Goal: Task Accomplishment & Management: Manage account settings

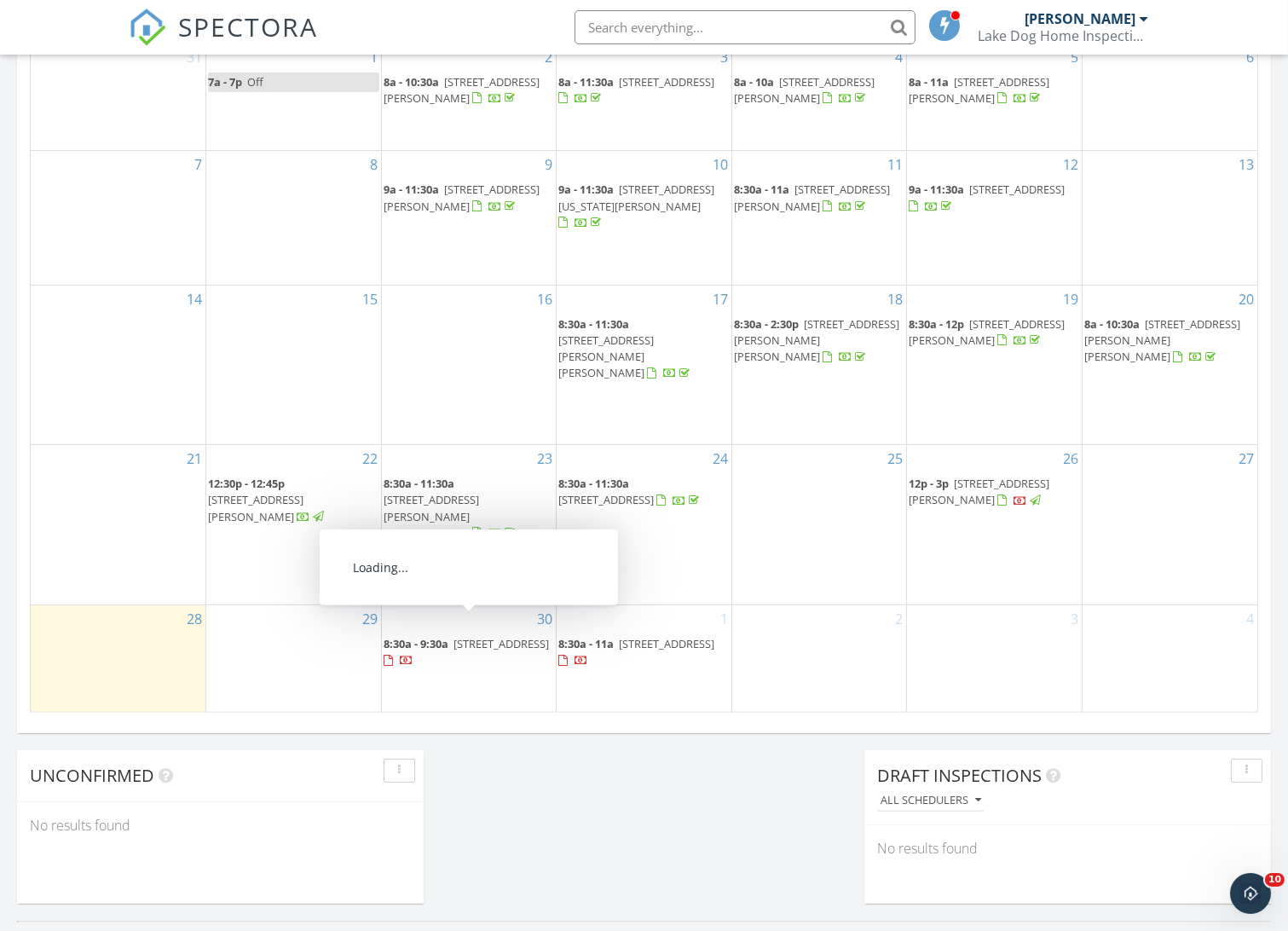
click at [434, 636] on span "8:30a - 9:30a" at bounding box center [415, 644] width 64 height 16
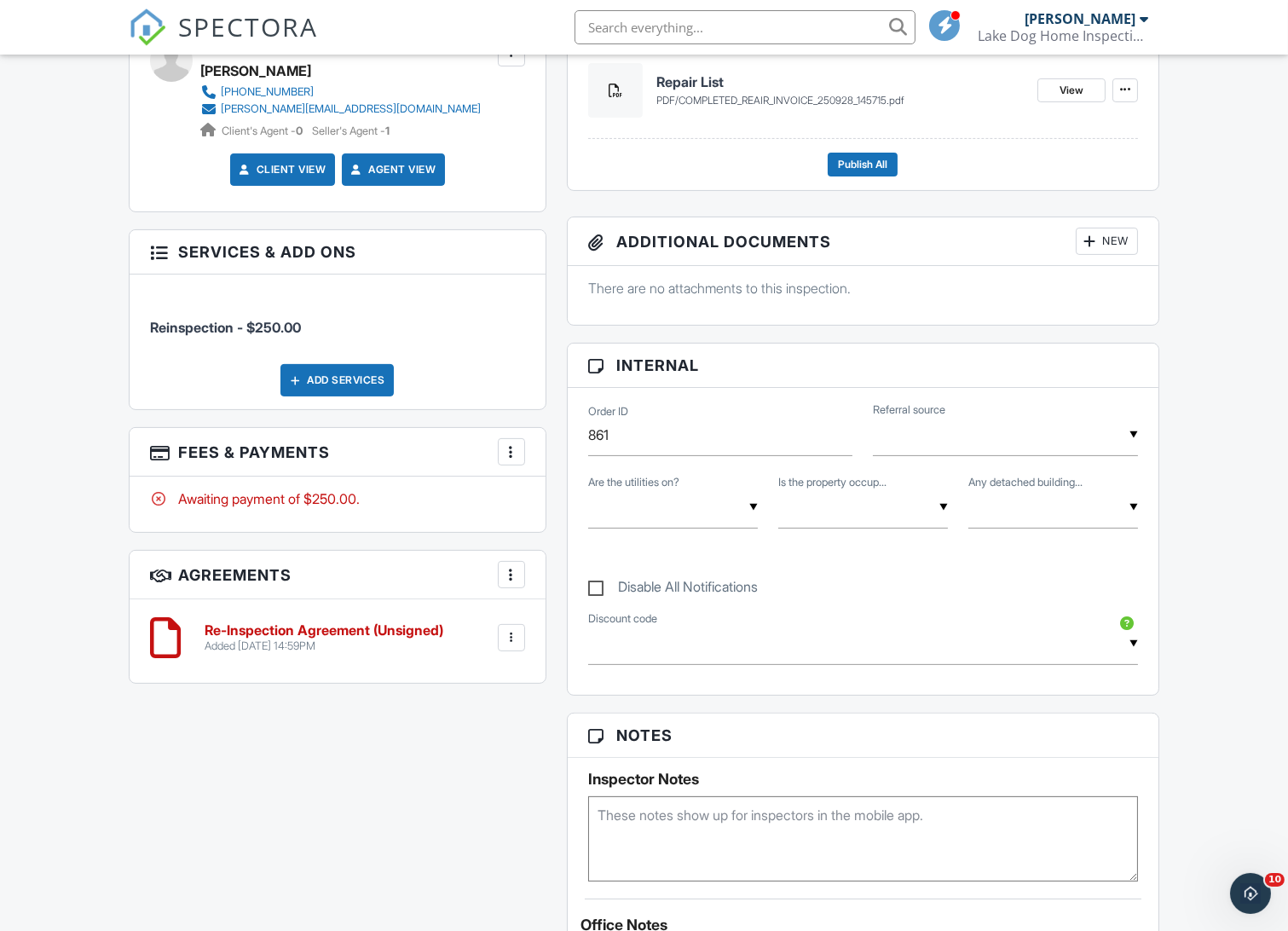
click at [163, 249] on div at bounding box center [158, 250] width 17 height 17
click at [508, 448] on div at bounding box center [510, 451] width 17 height 17
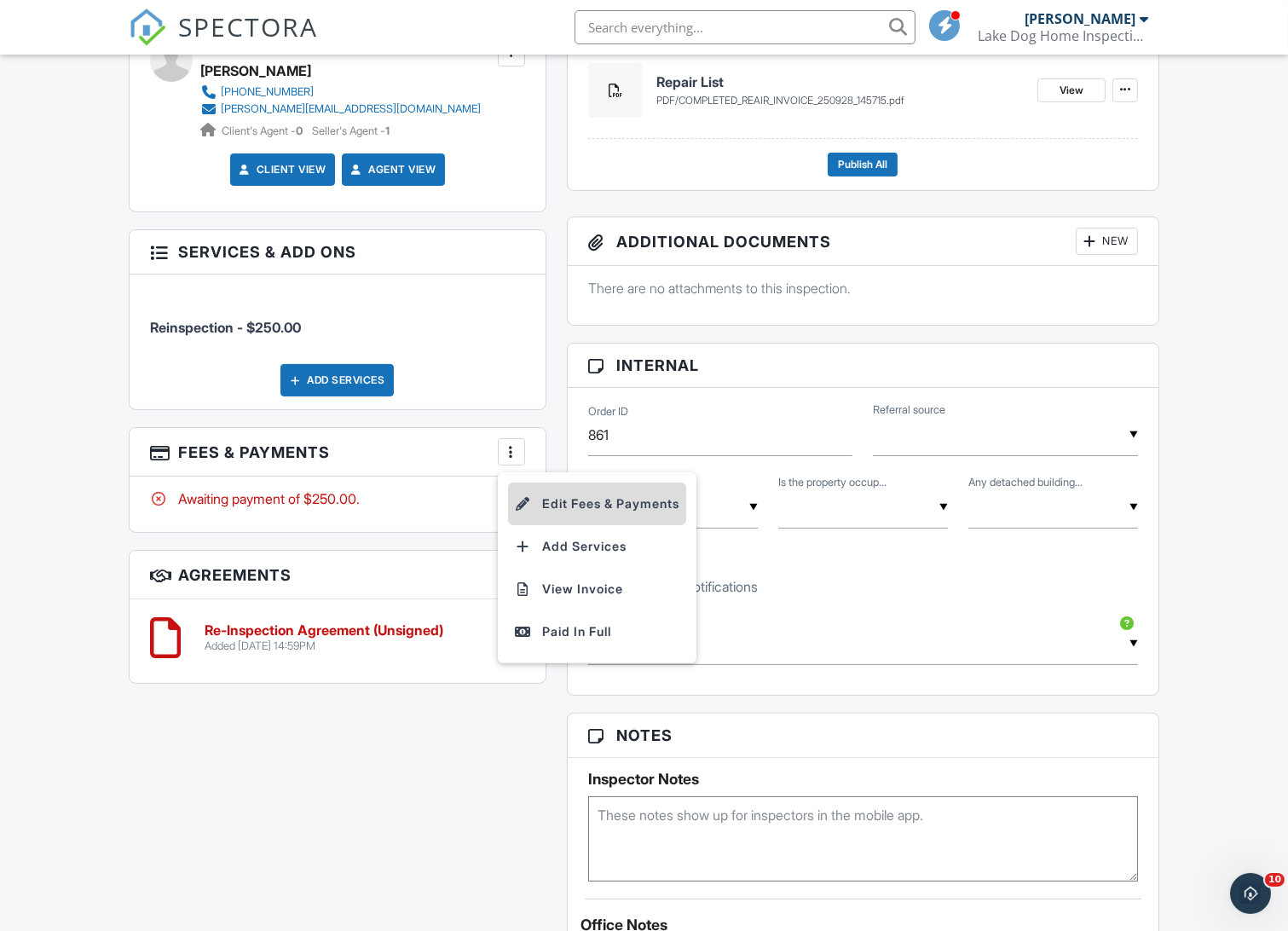
click at [554, 504] on li "Edit Fees & Payments" at bounding box center [597, 504] width 178 height 43
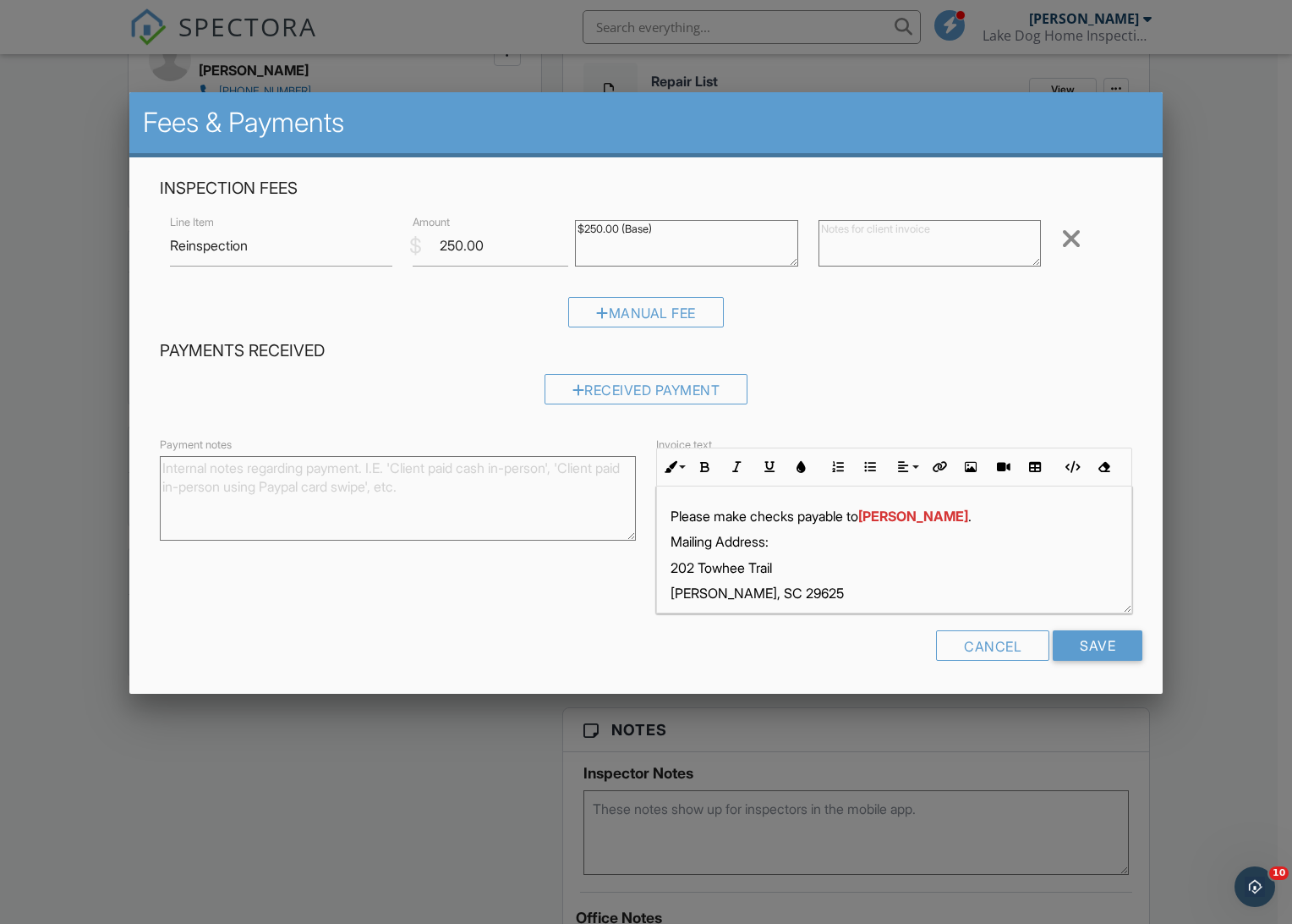
click at [1072, 238] on div at bounding box center [1071, 239] width 21 height 27
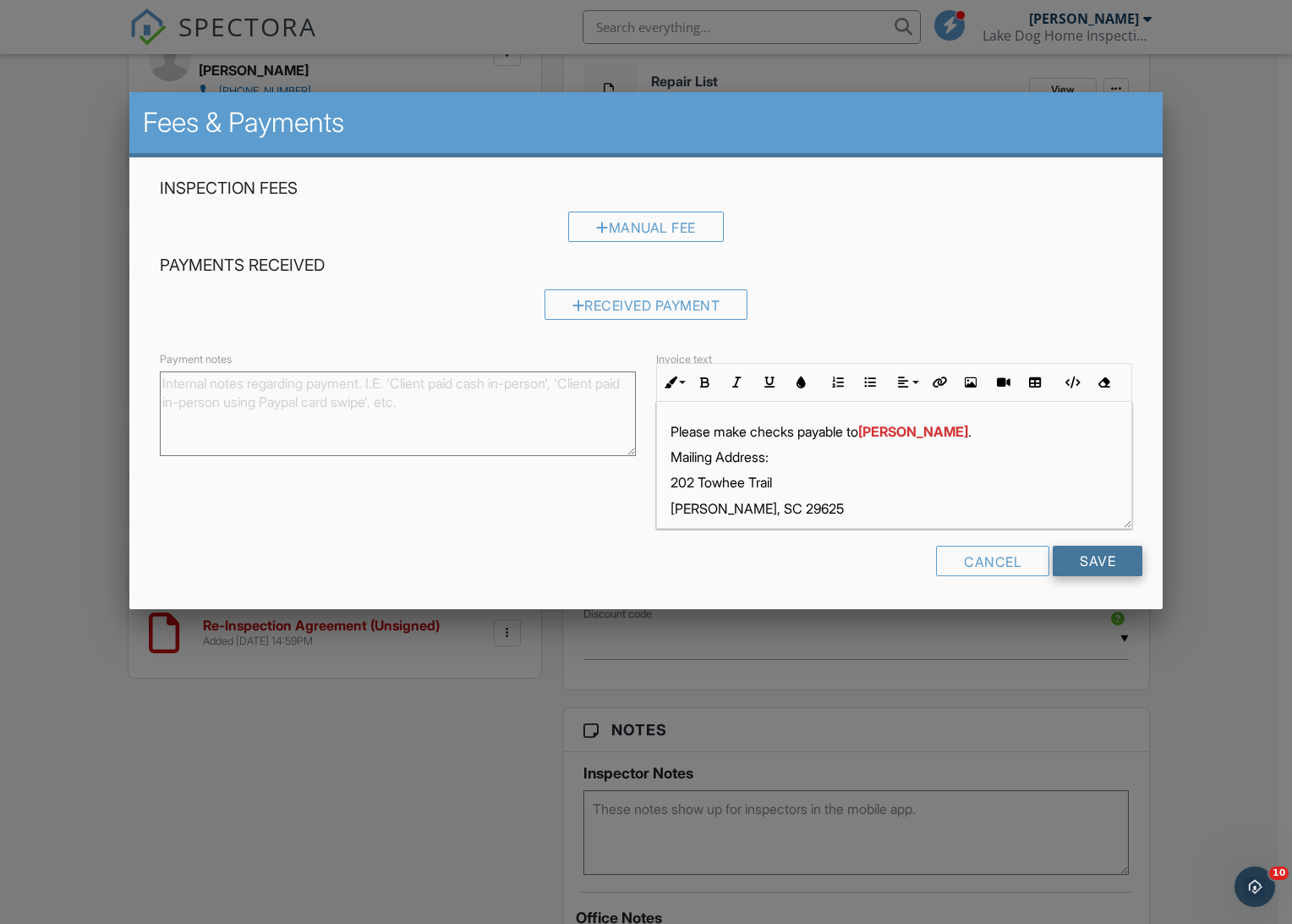
click at [1083, 570] on input "Save" at bounding box center [1098, 561] width 89 height 30
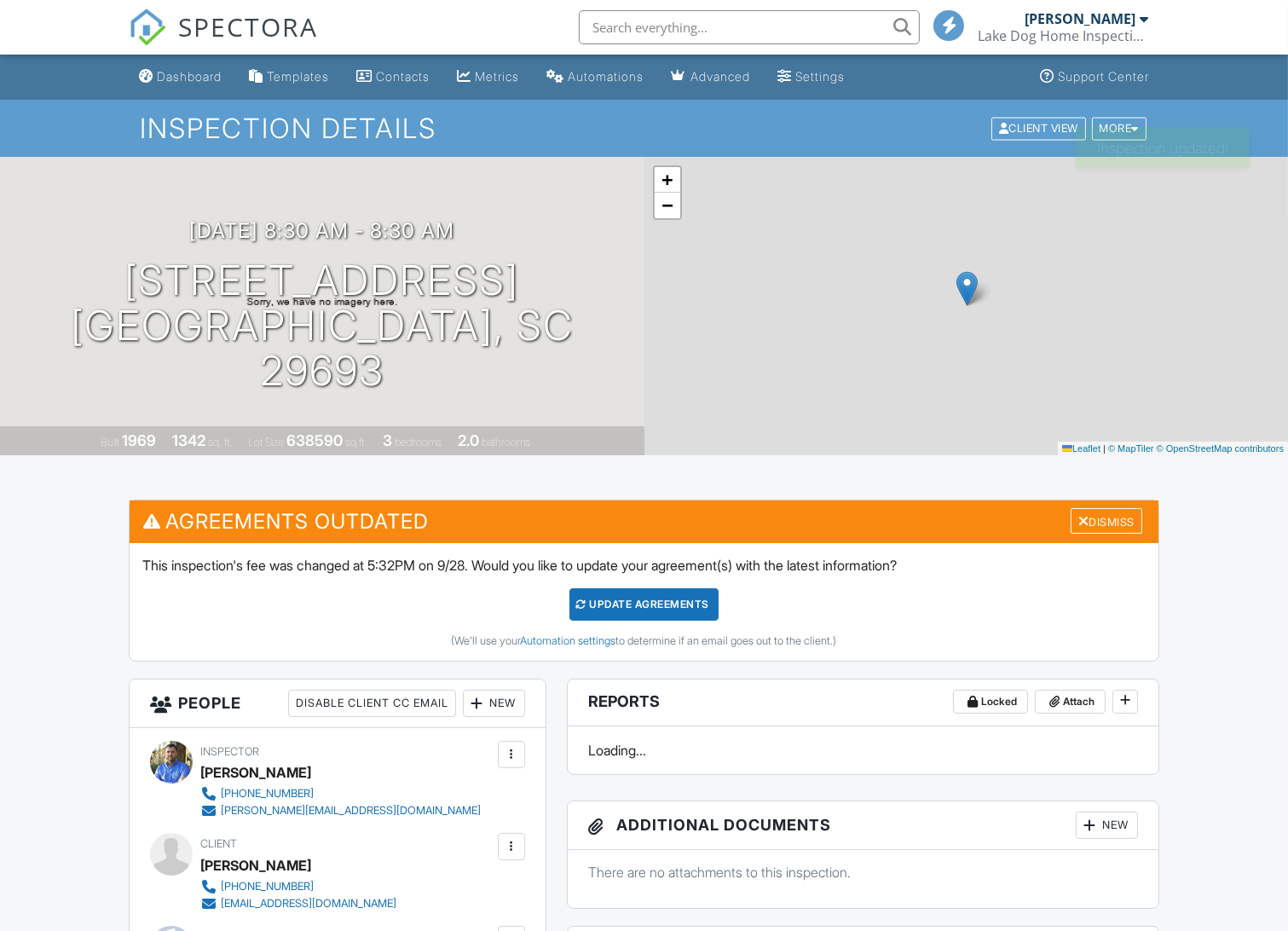
click at [606, 608] on div "Update Agreements" at bounding box center [644, 604] width 149 height 33
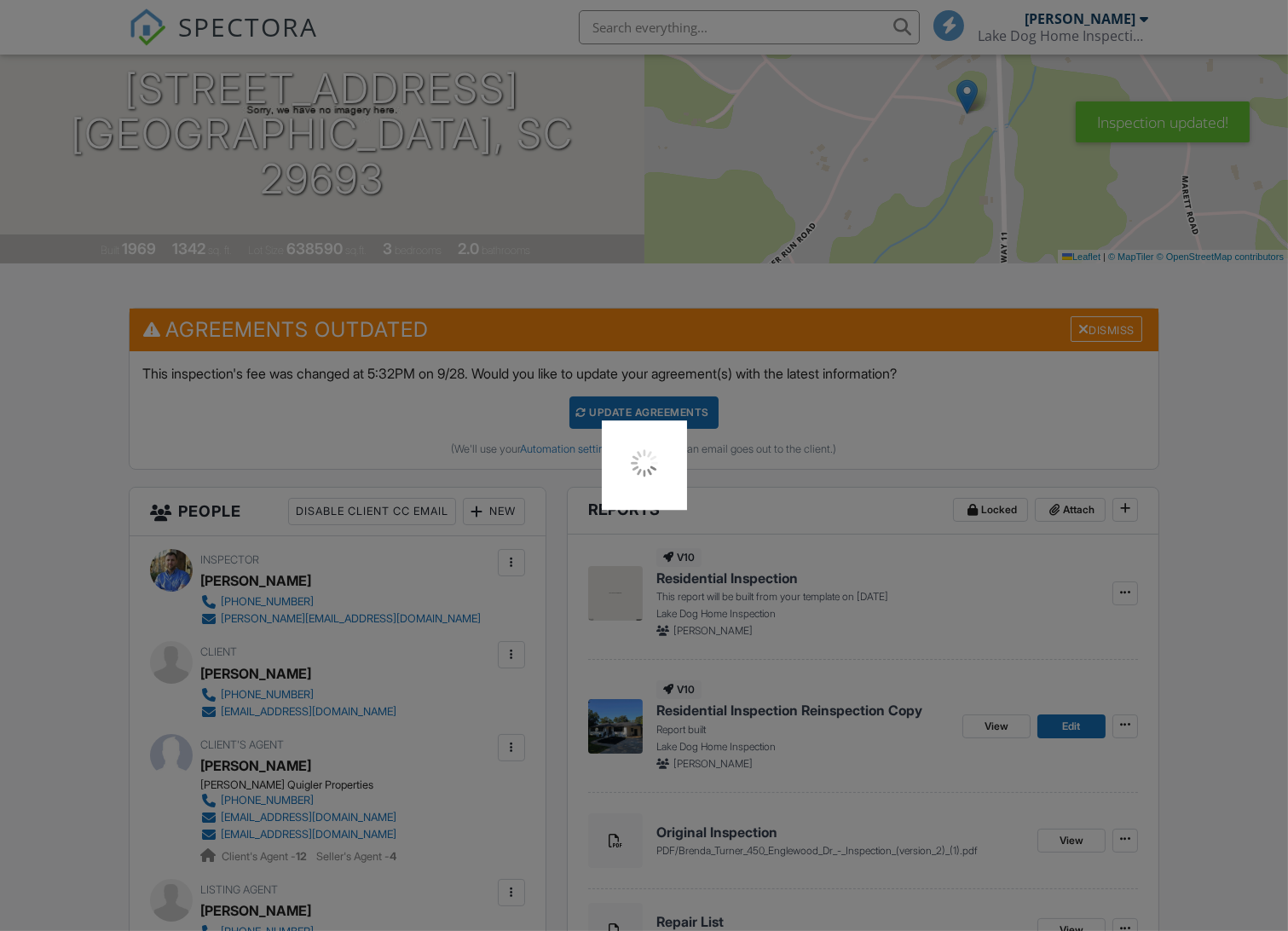
scroll to position [752, 0]
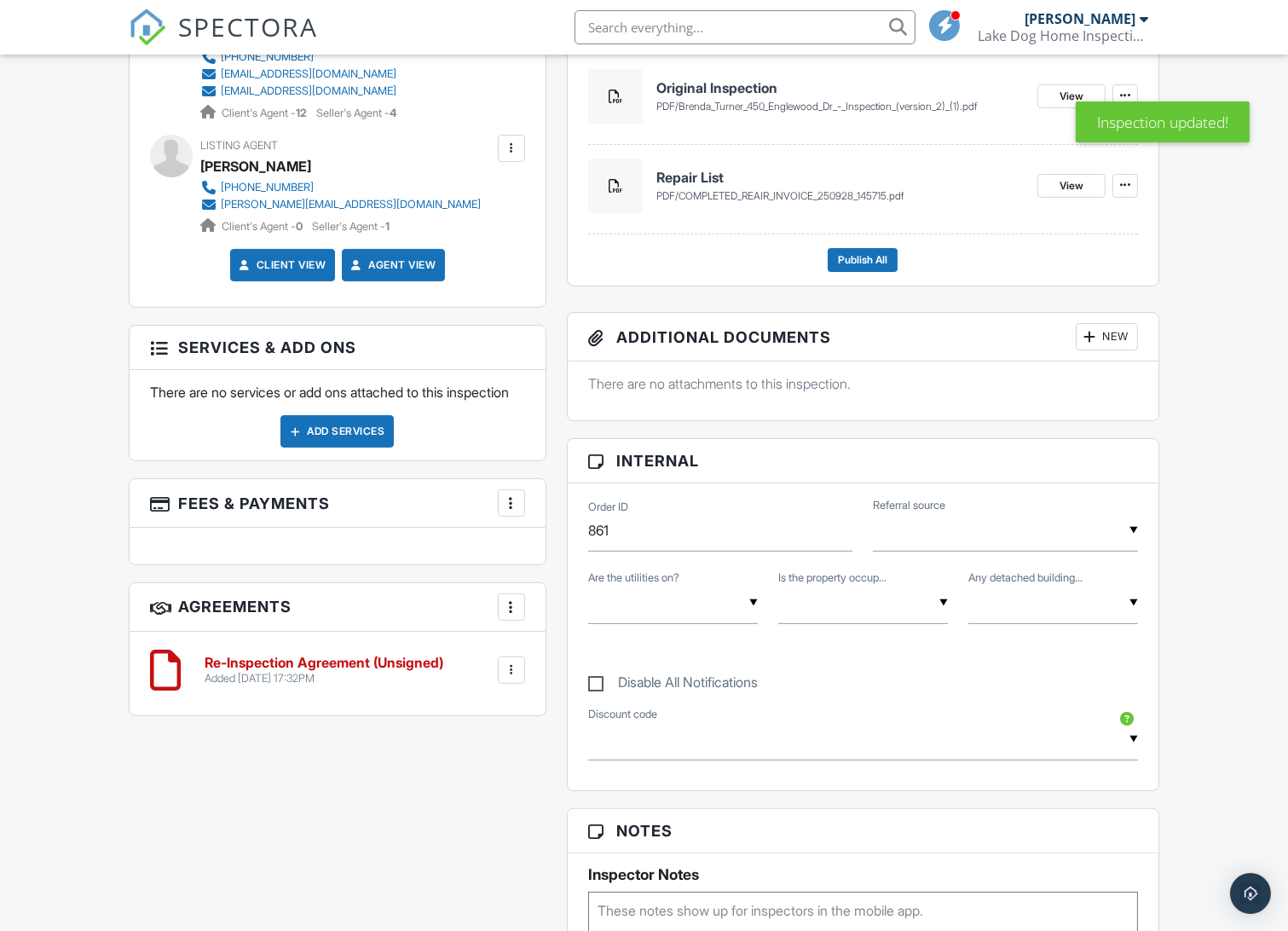
click at [360, 446] on div "Add Services" at bounding box center [336, 431] width 114 height 33
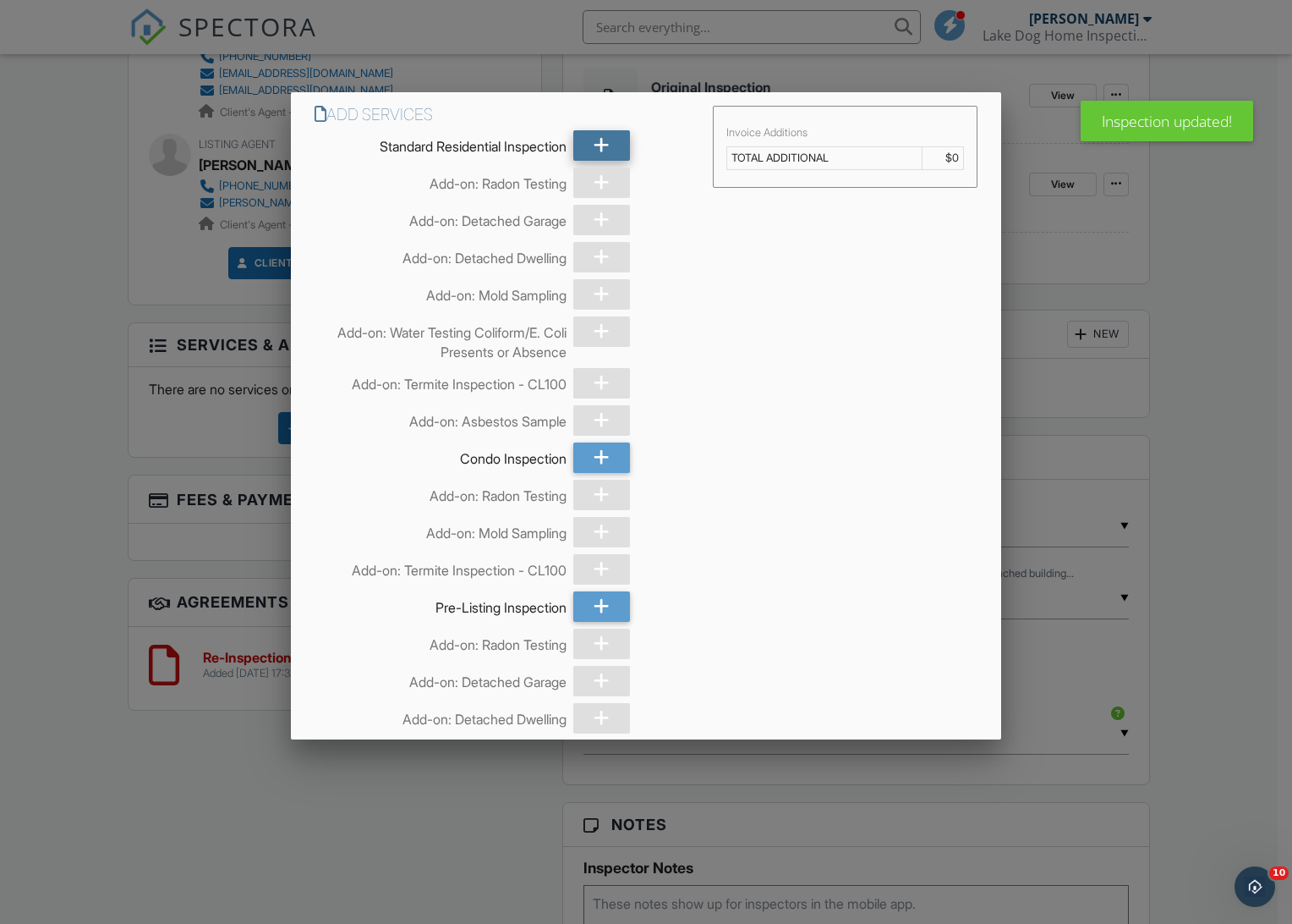
click at [608, 152] on div at bounding box center [602, 145] width 57 height 30
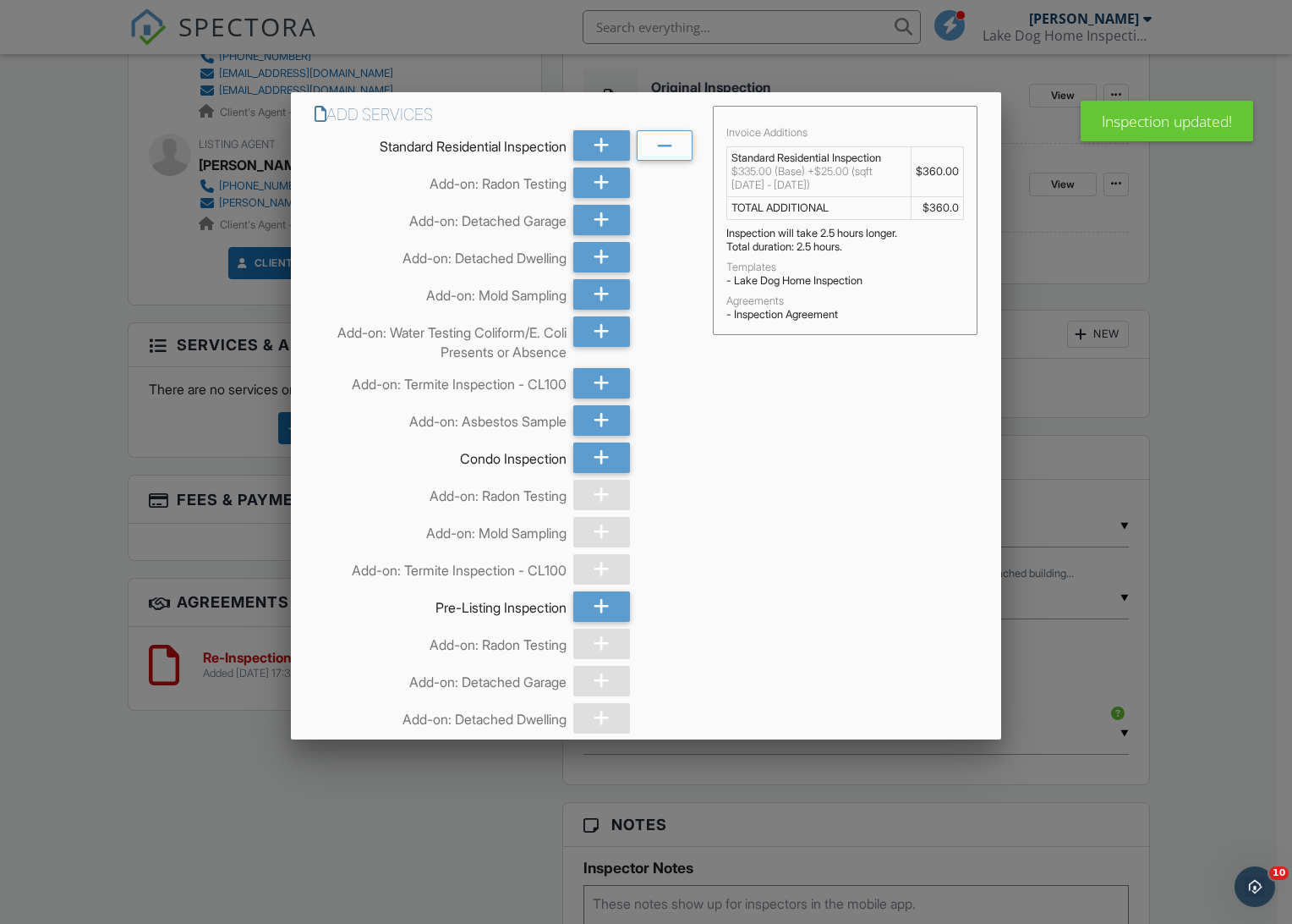
scroll to position [515, 0]
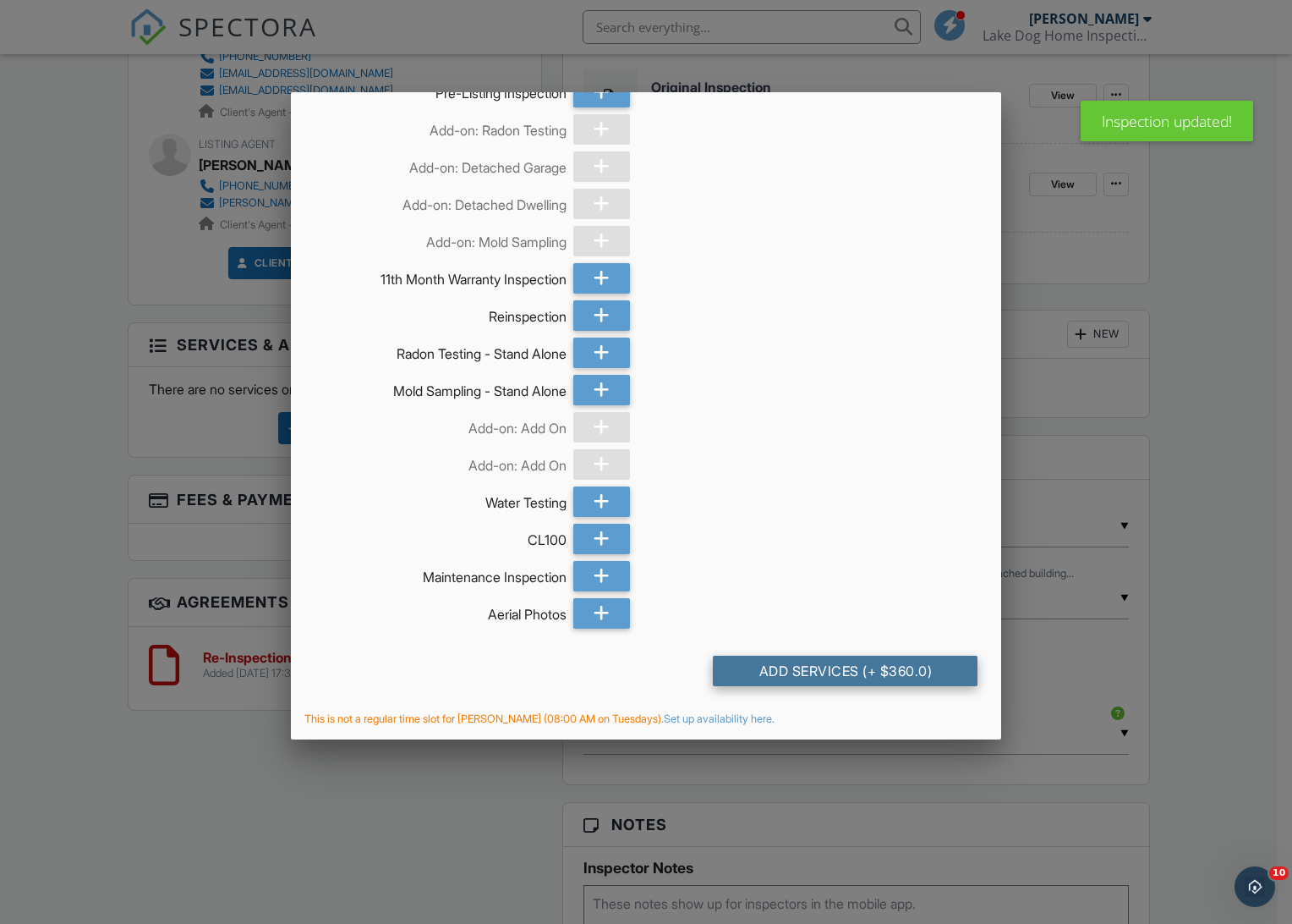
click at [754, 658] on div "Add Services (+ $360.0)" at bounding box center [845, 671] width 265 height 30
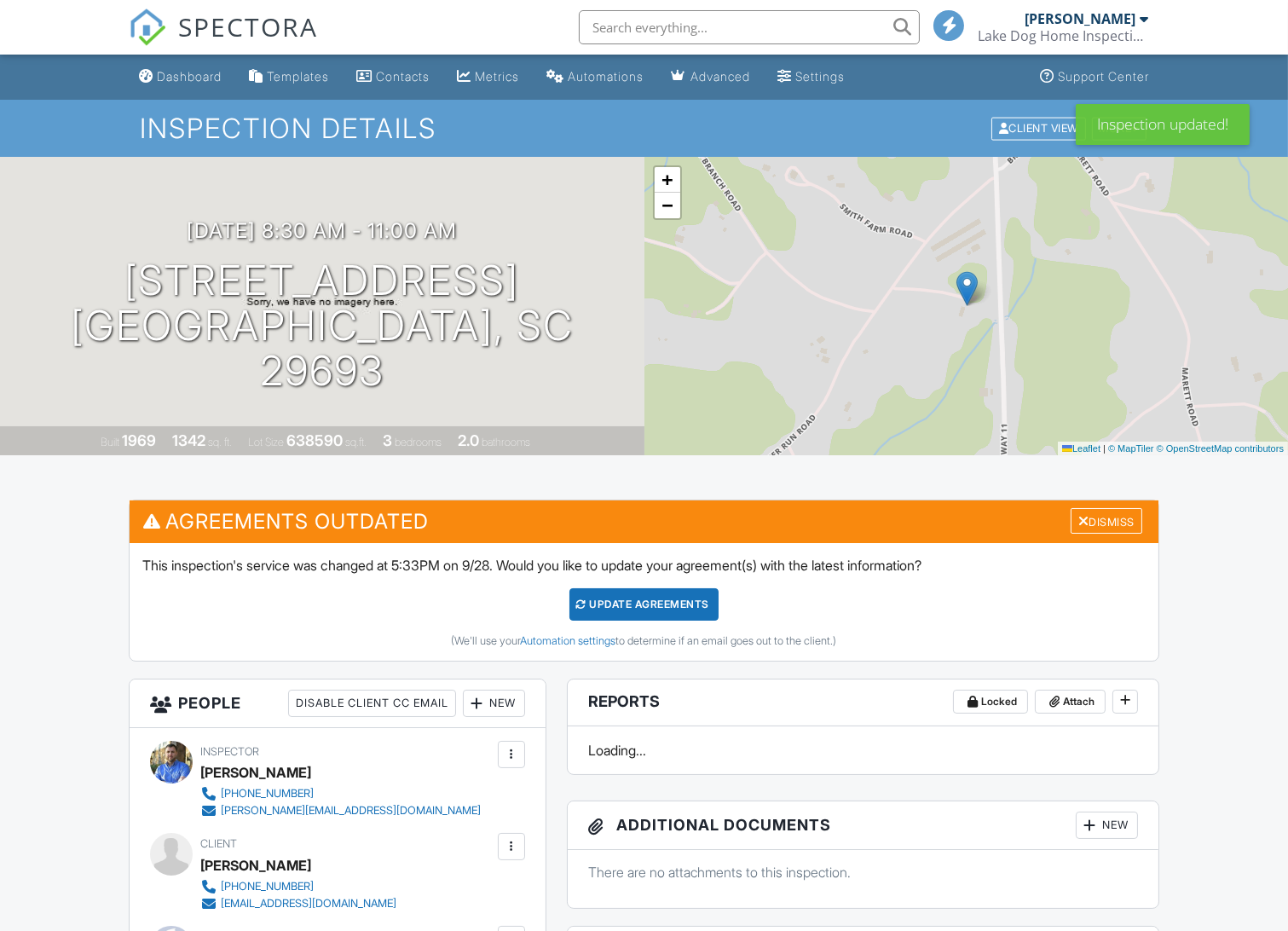
click at [625, 606] on div "Update Agreements" at bounding box center [644, 604] width 149 height 33
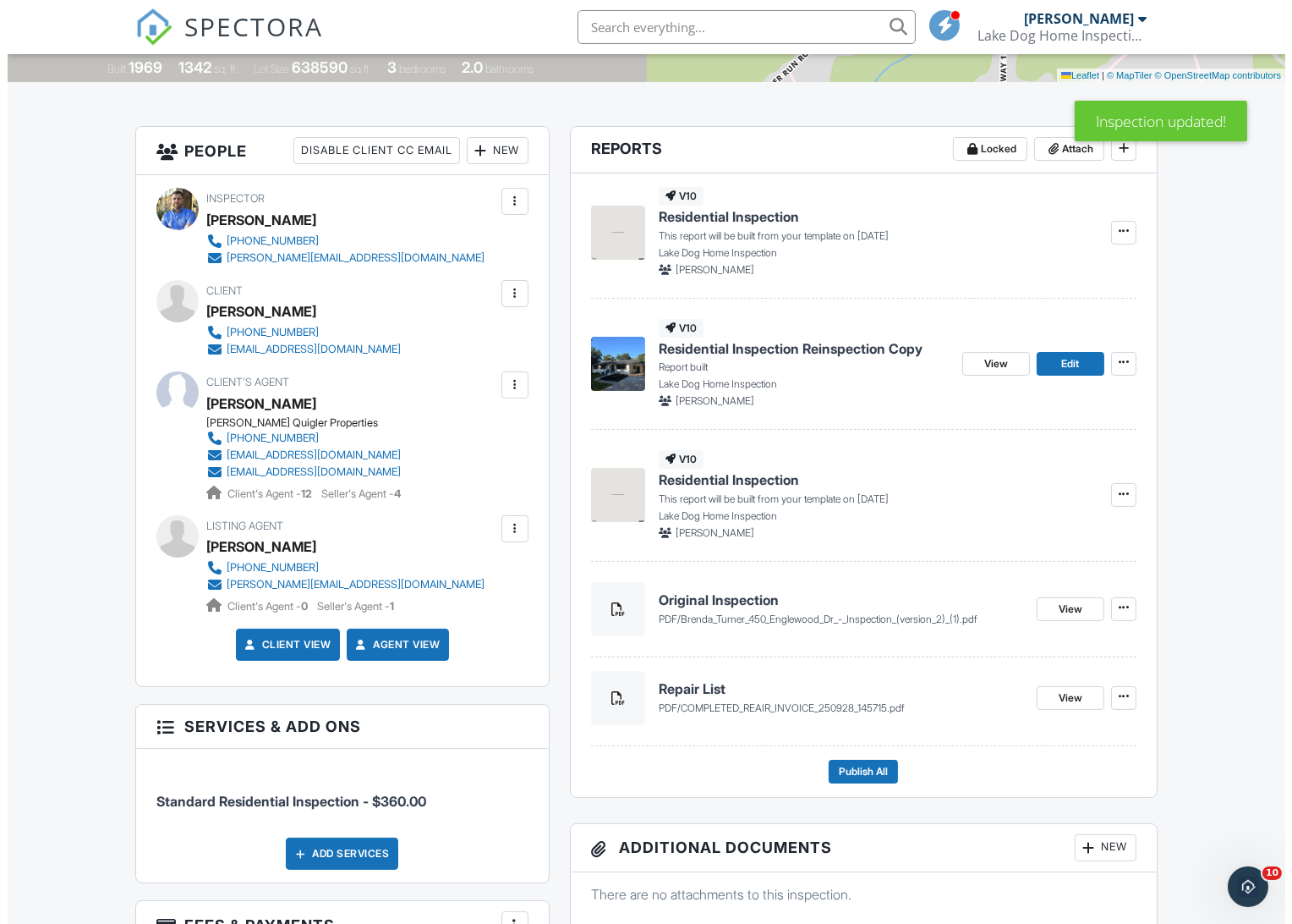
scroll to position [376, 0]
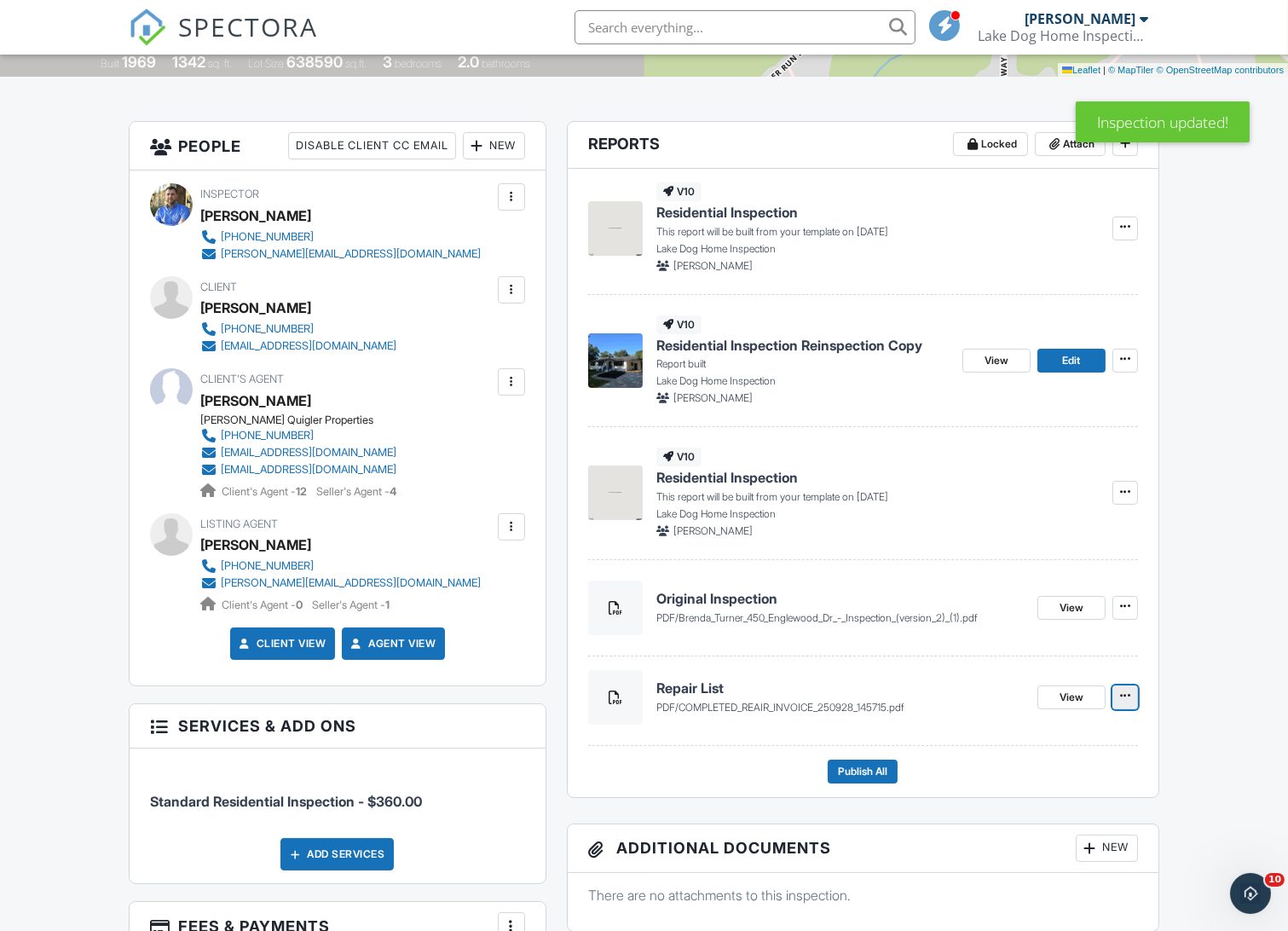
click at [1136, 704] on button at bounding box center [1125, 698] width 26 height 24
click at [1078, 743] on input "Delete" at bounding box center [1040, 742] width 174 height 39
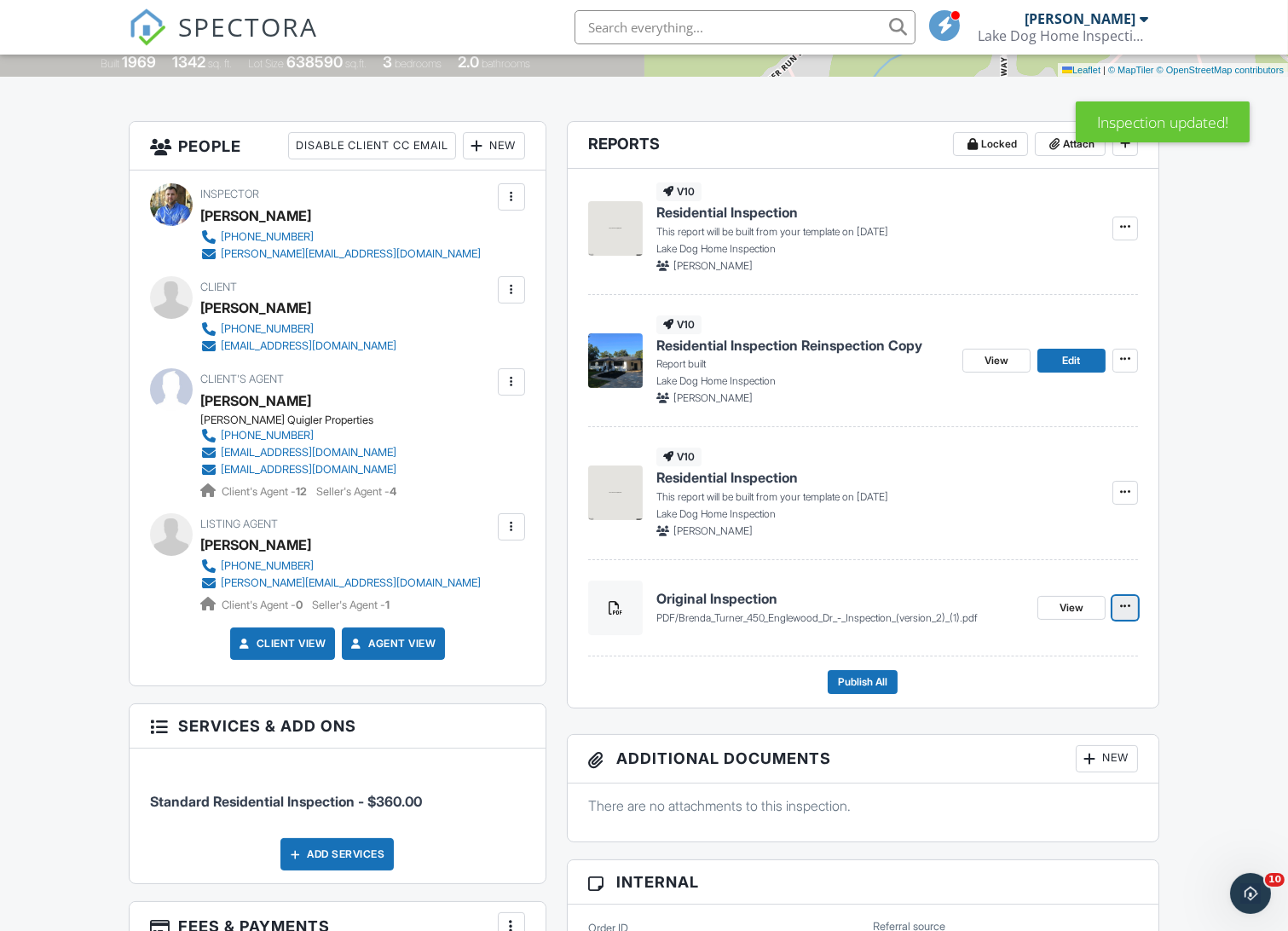
click at [1121, 601] on icon at bounding box center [1125, 606] width 10 height 12
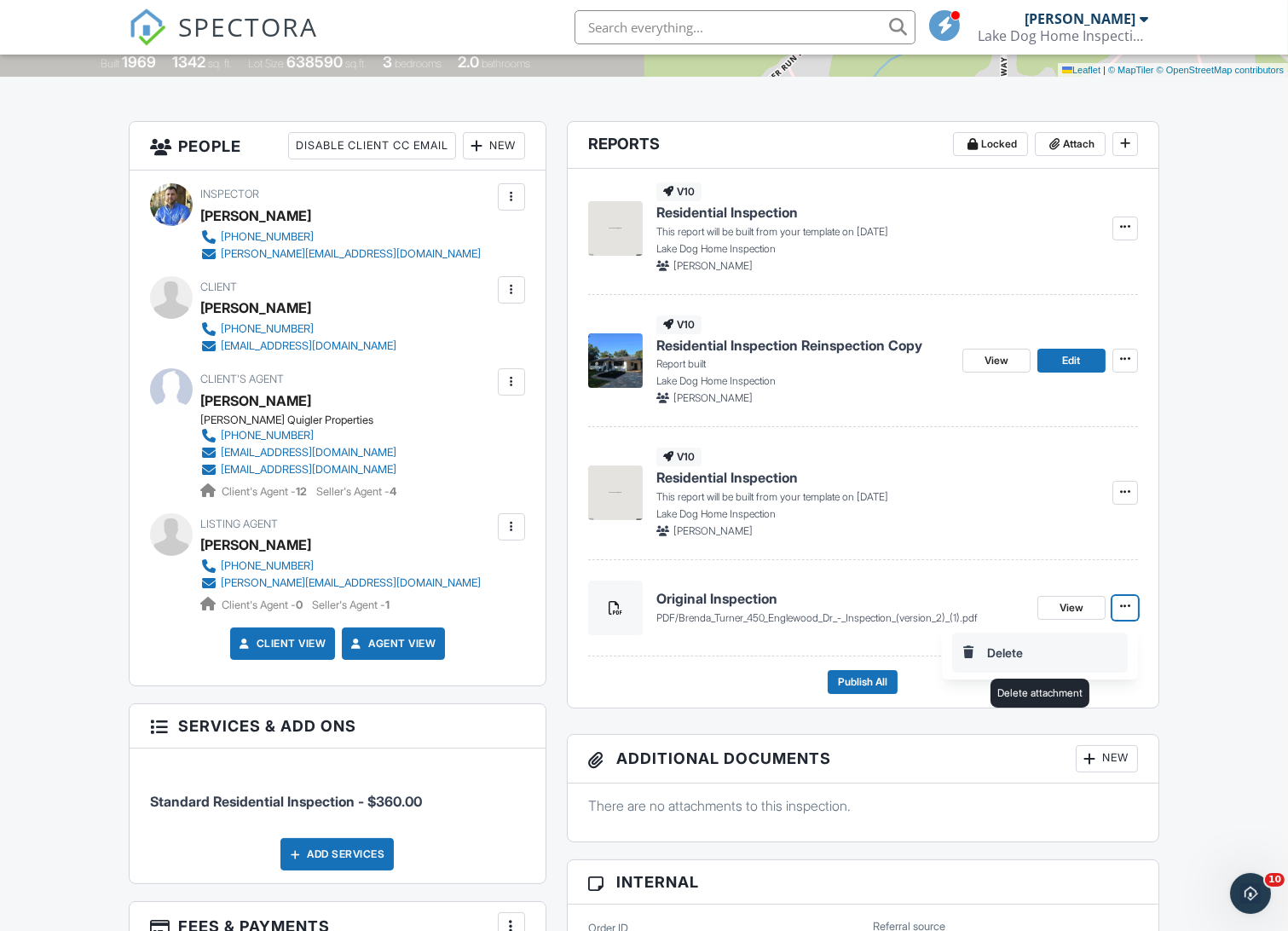
click at [1052, 657] on input "Delete" at bounding box center [1040, 652] width 174 height 39
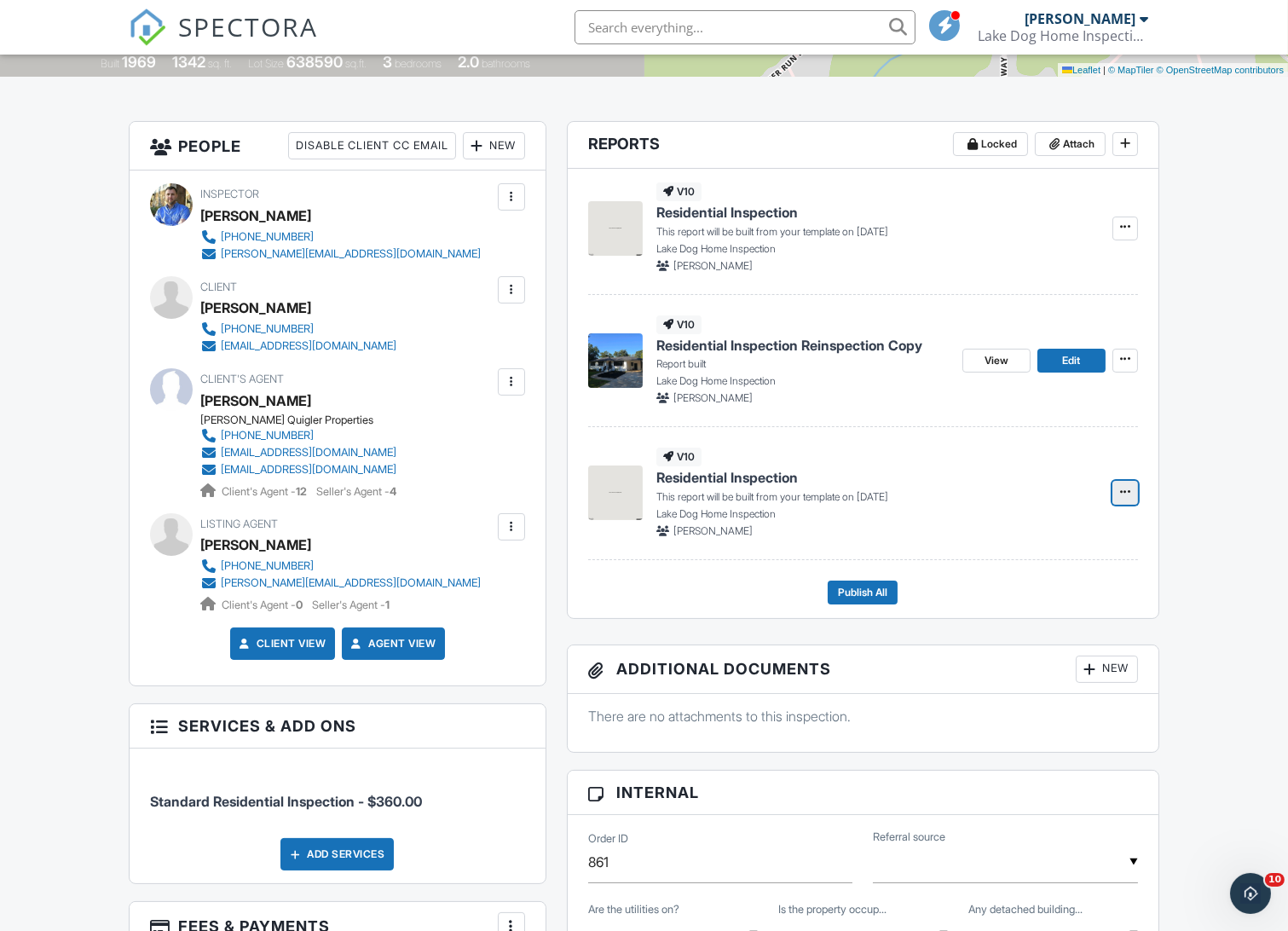
click at [1120, 496] on icon at bounding box center [1125, 492] width 10 height 12
click at [1031, 582] on input "Delete Report" at bounding box center [1040, 578] width 174 height 39
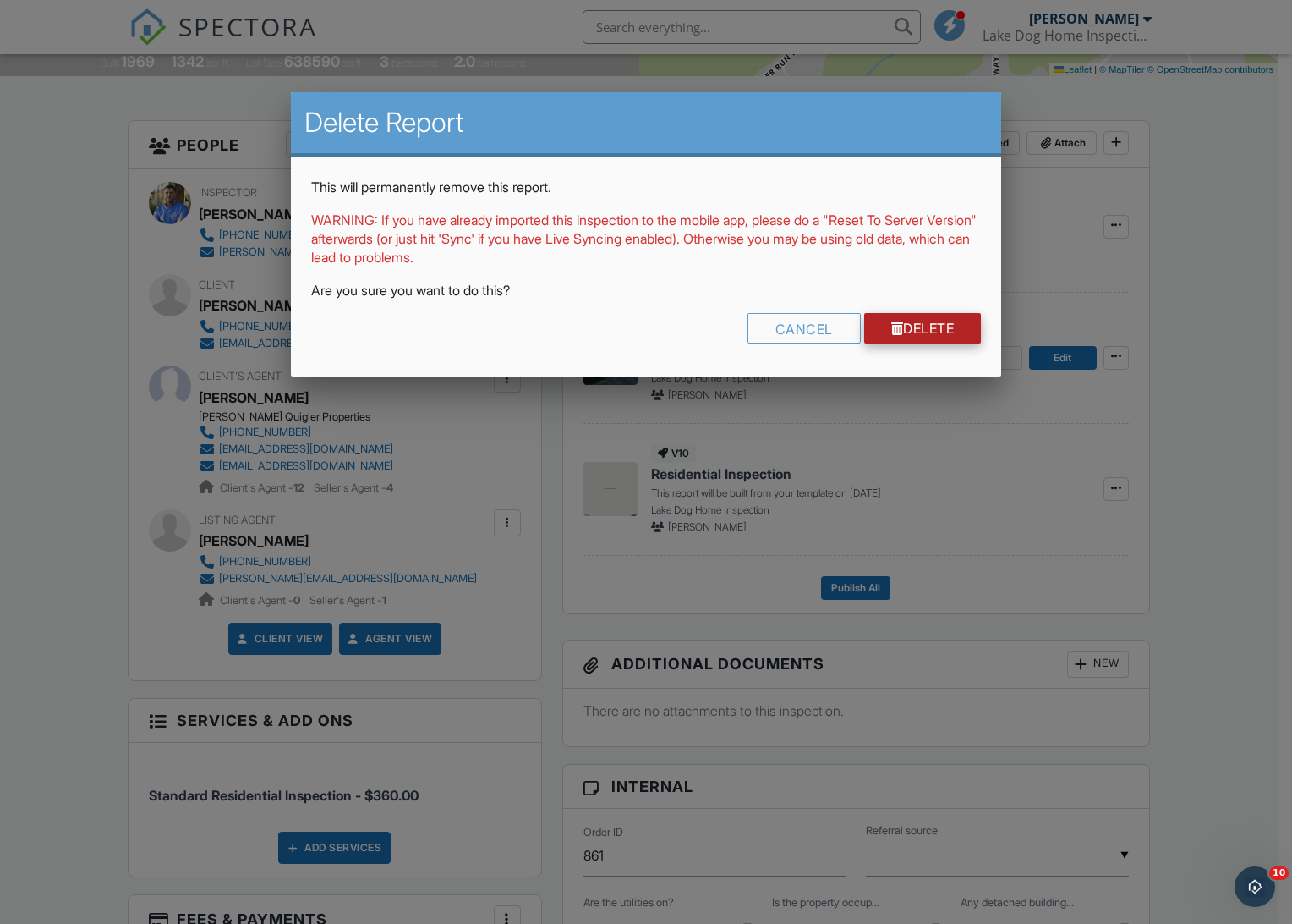
click at [914, 324] on link "Delete" at bounding box center [924, 328] width 118 height 30
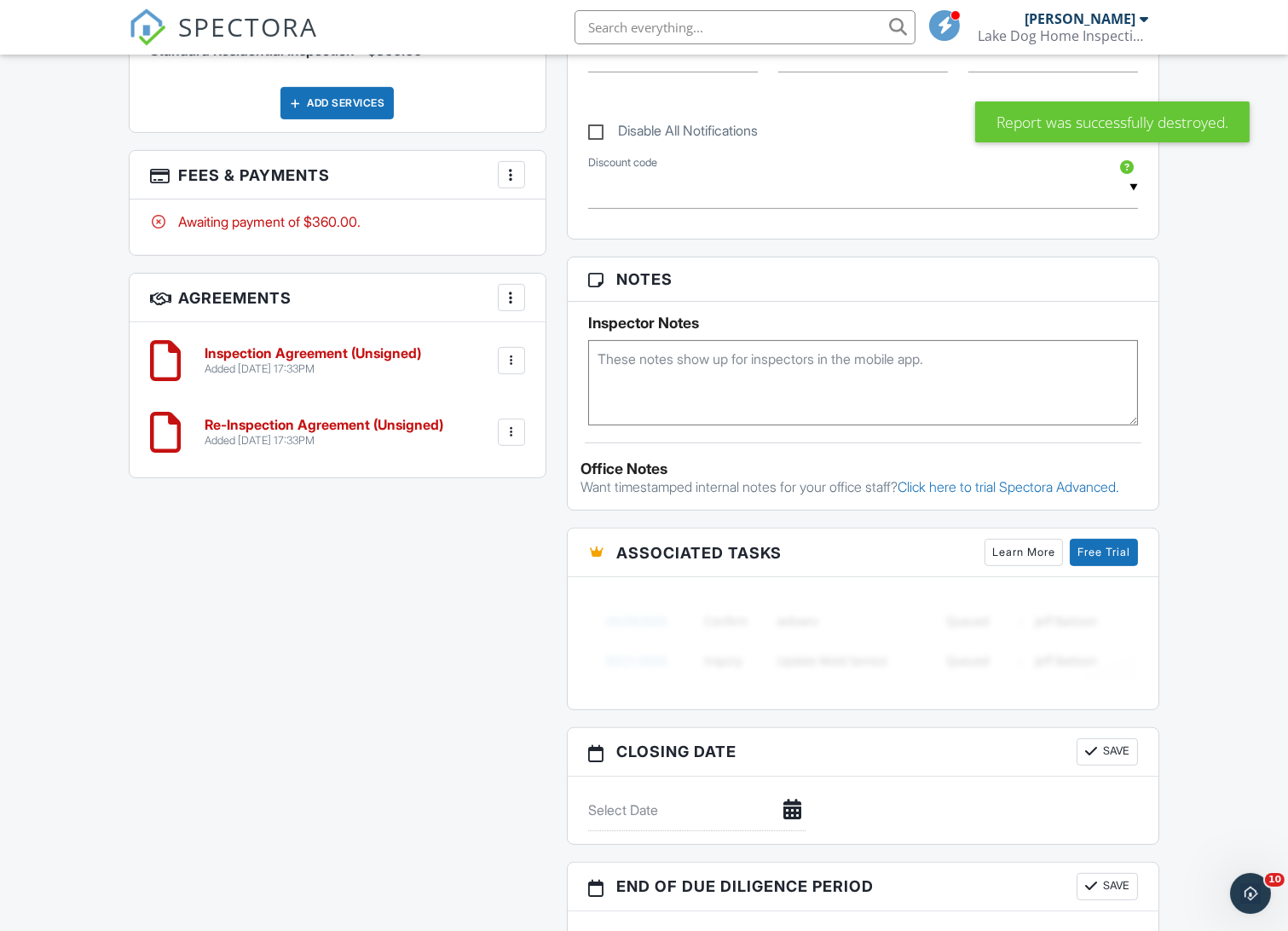
scroll to position [1136, 0]
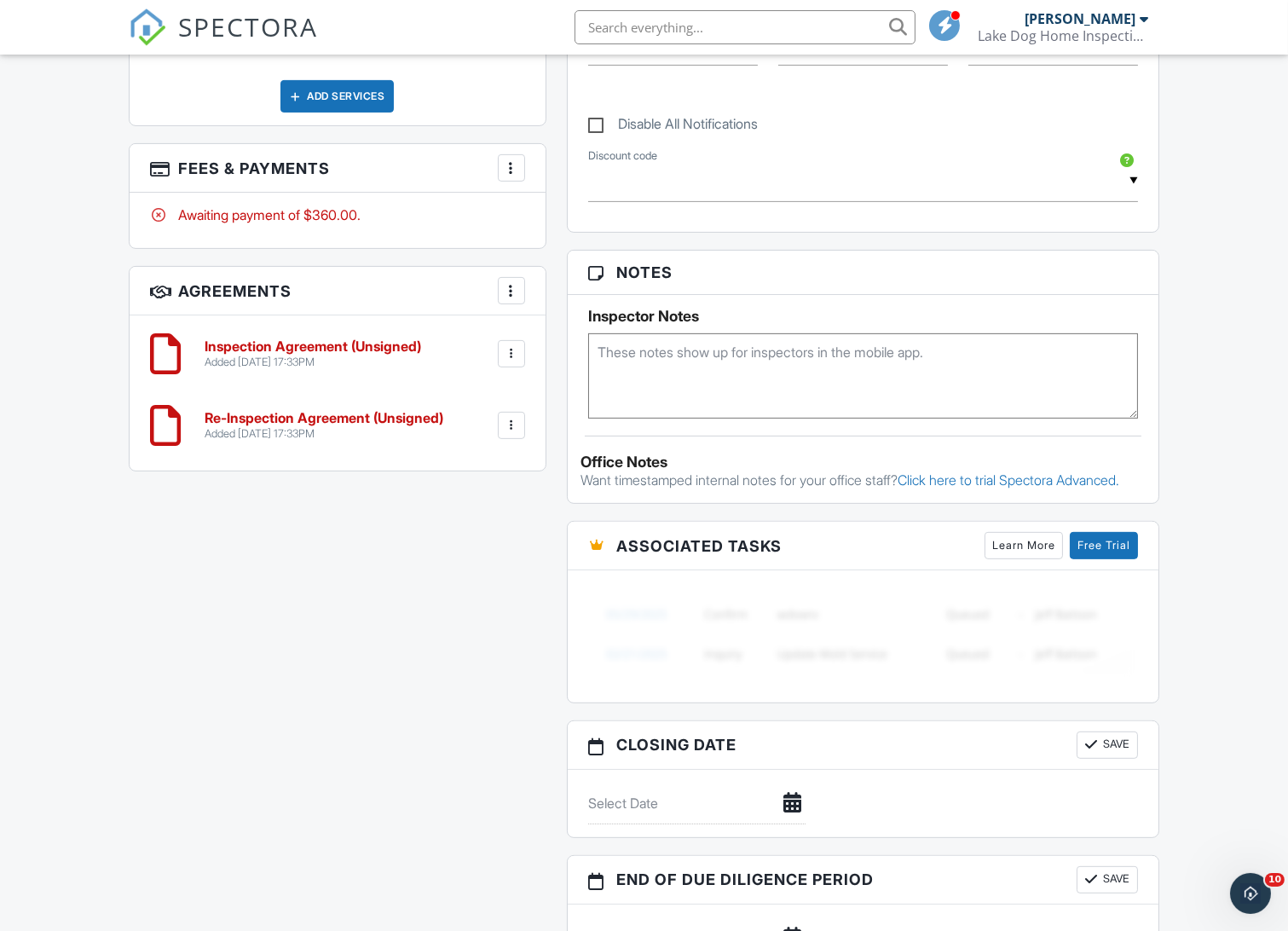
click at [509, 427] on div at bounding box center [510, 424] width 17 height 17
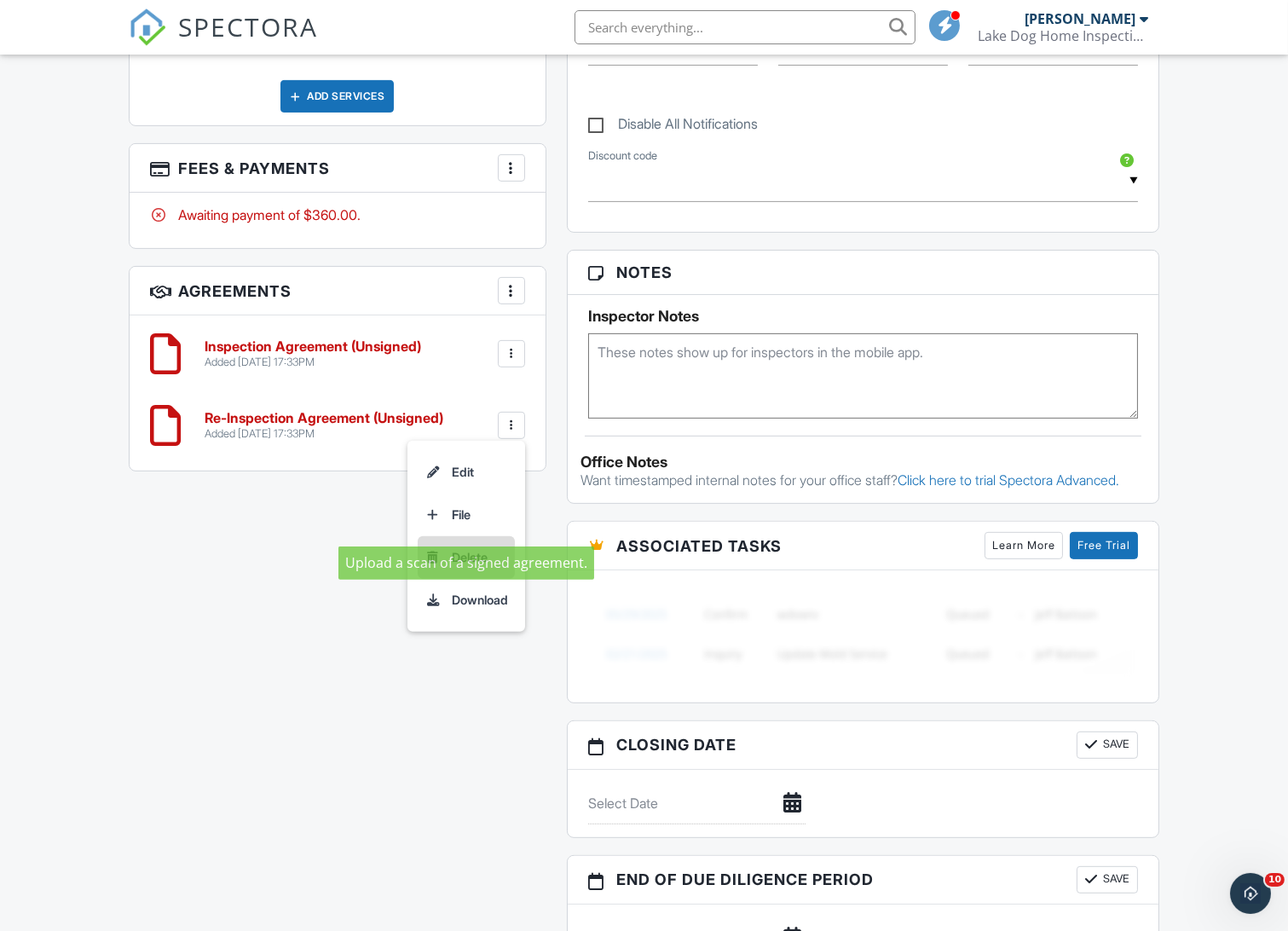
click at [456, 553] on li "Delete" at bounding box center [466, 557] width 97 height 43
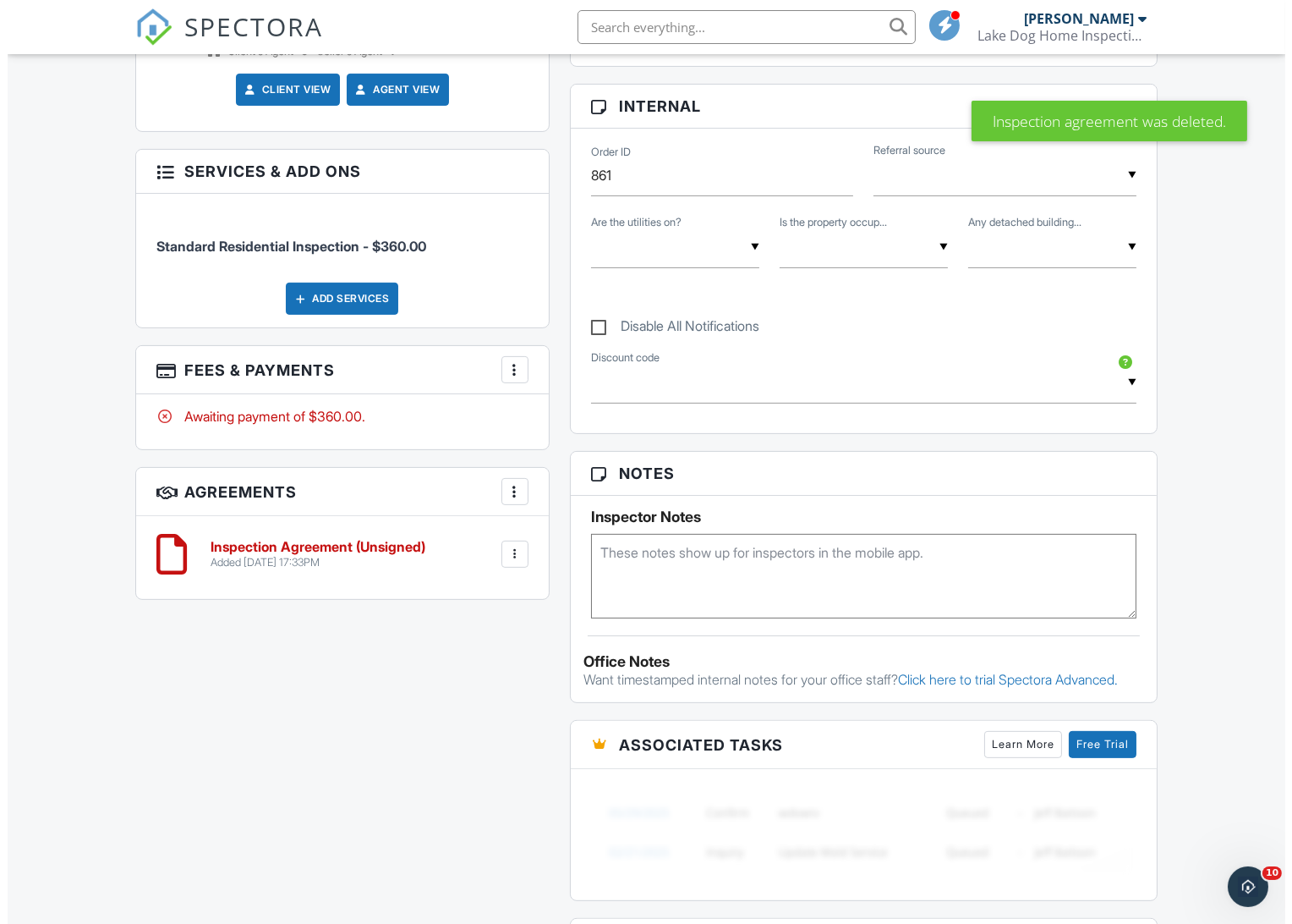
scroll to position [454, 0]
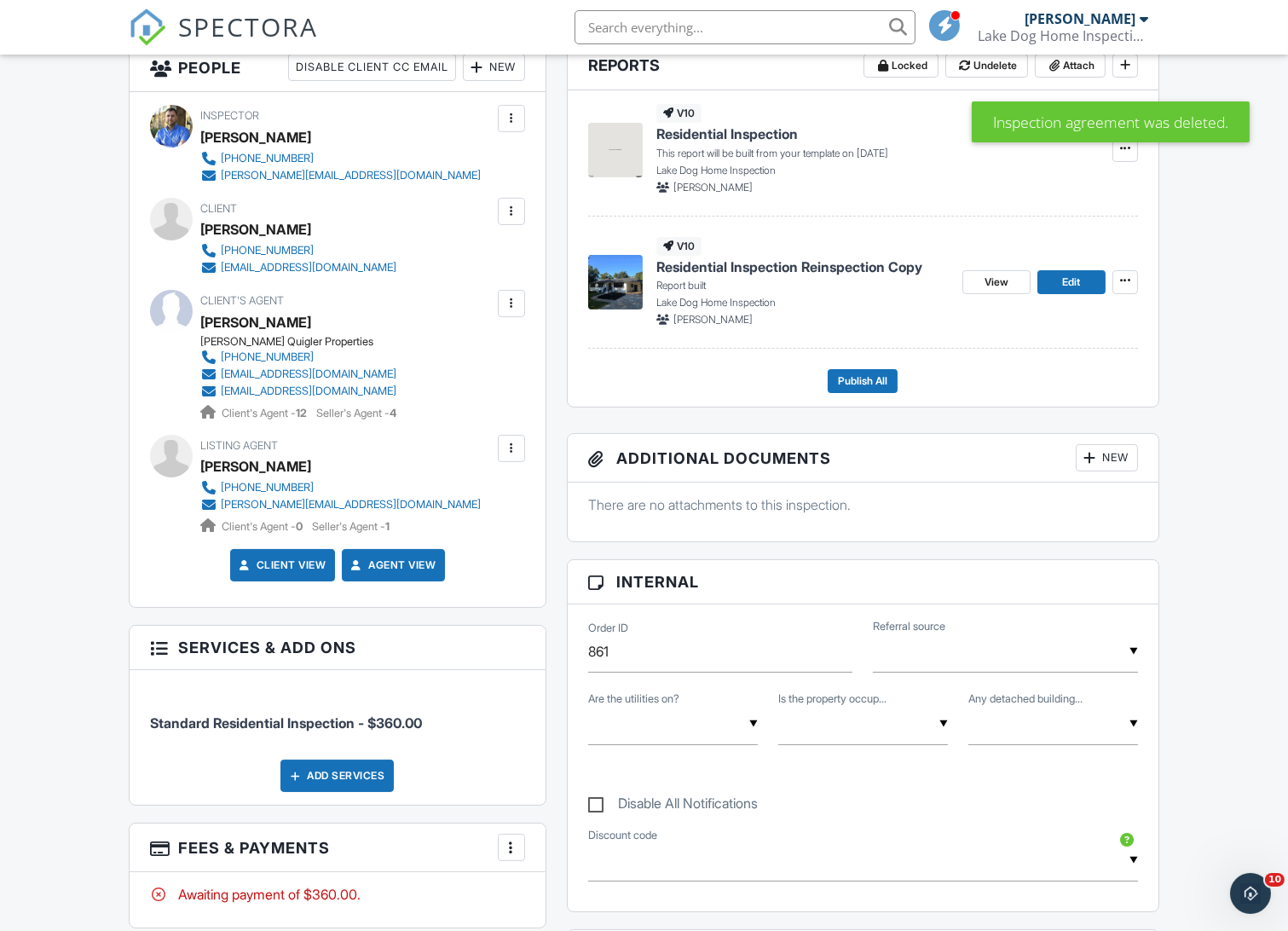
click at [510, 209] on div at bounding box center [510, 211] width 17 height 17
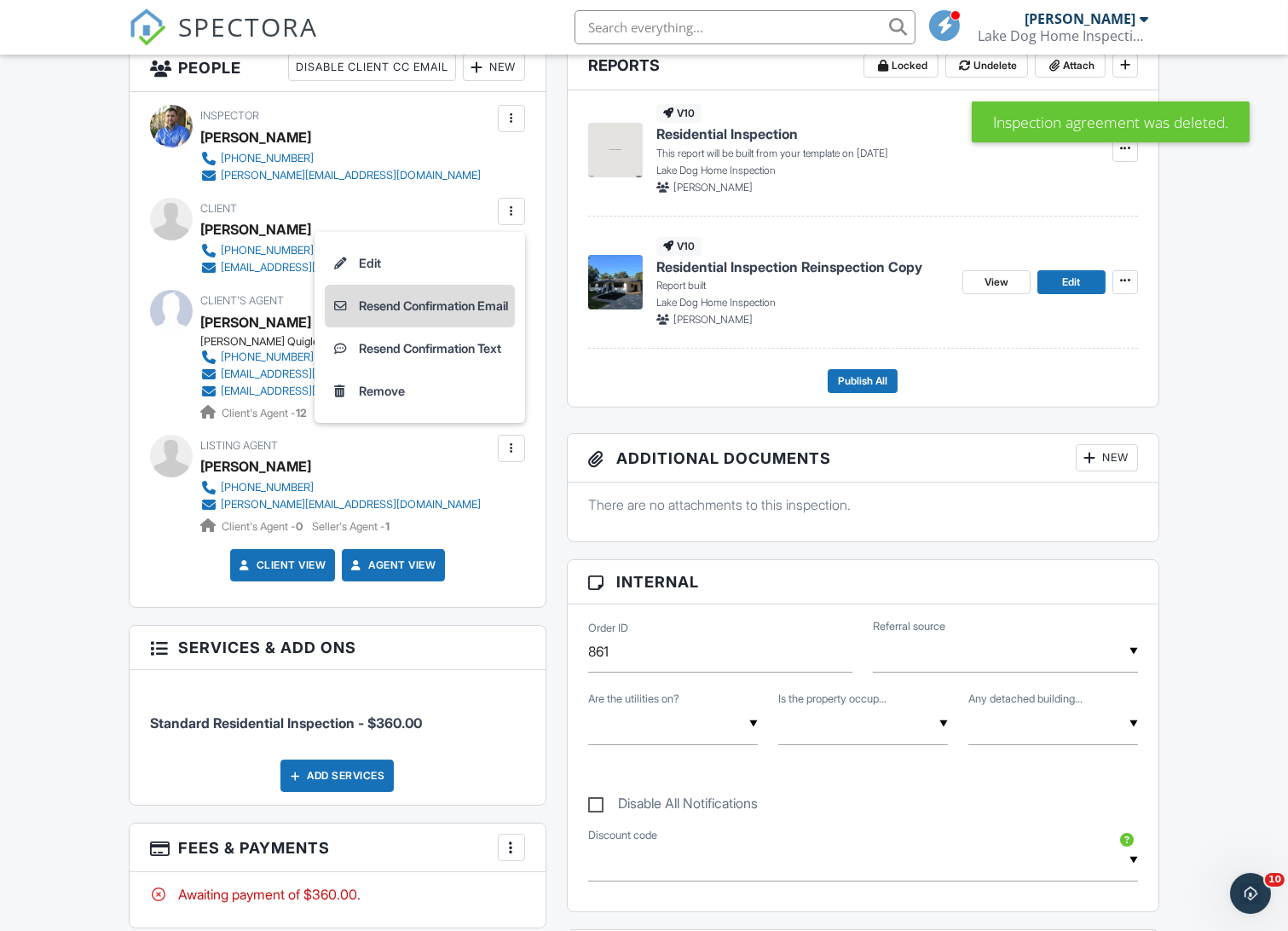
click at [459, 310] on li "Resend Confirmation Email" at bounding box center [419, 306] width 190 height 43
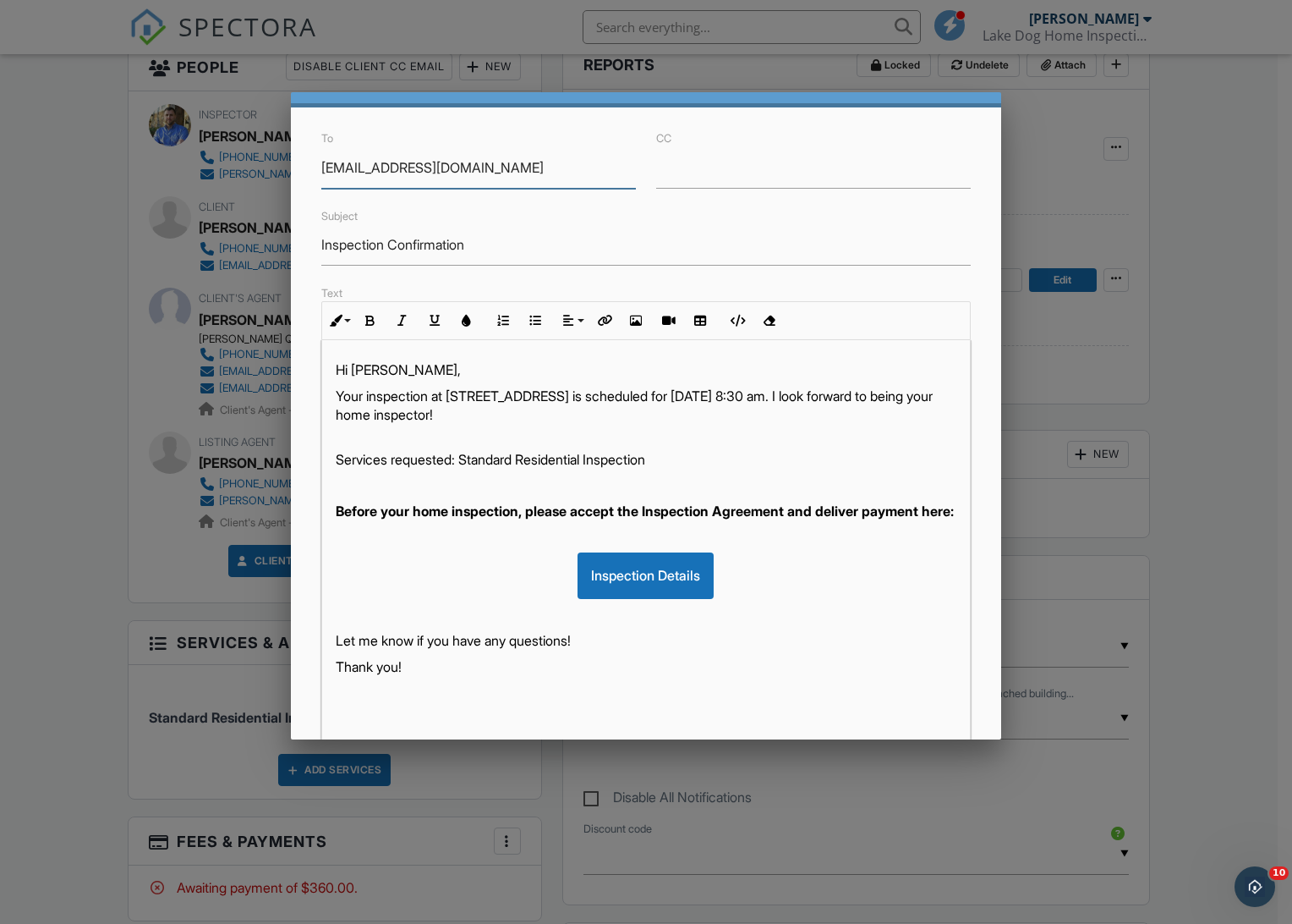
scroll to position [184, 0]
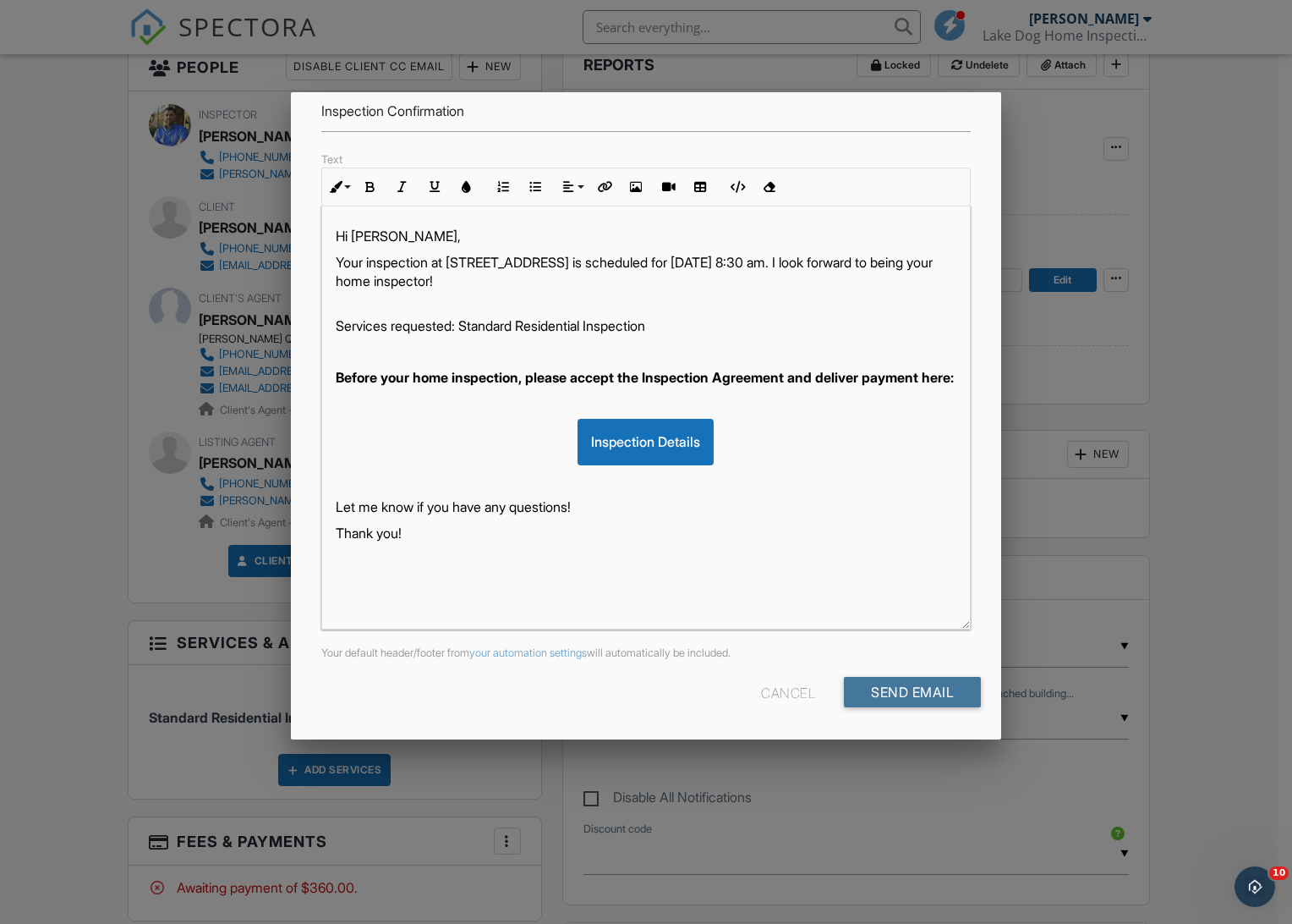
click at [900, 683] on input "Send Email" at bounding box center [913, 691] width 137 height 30
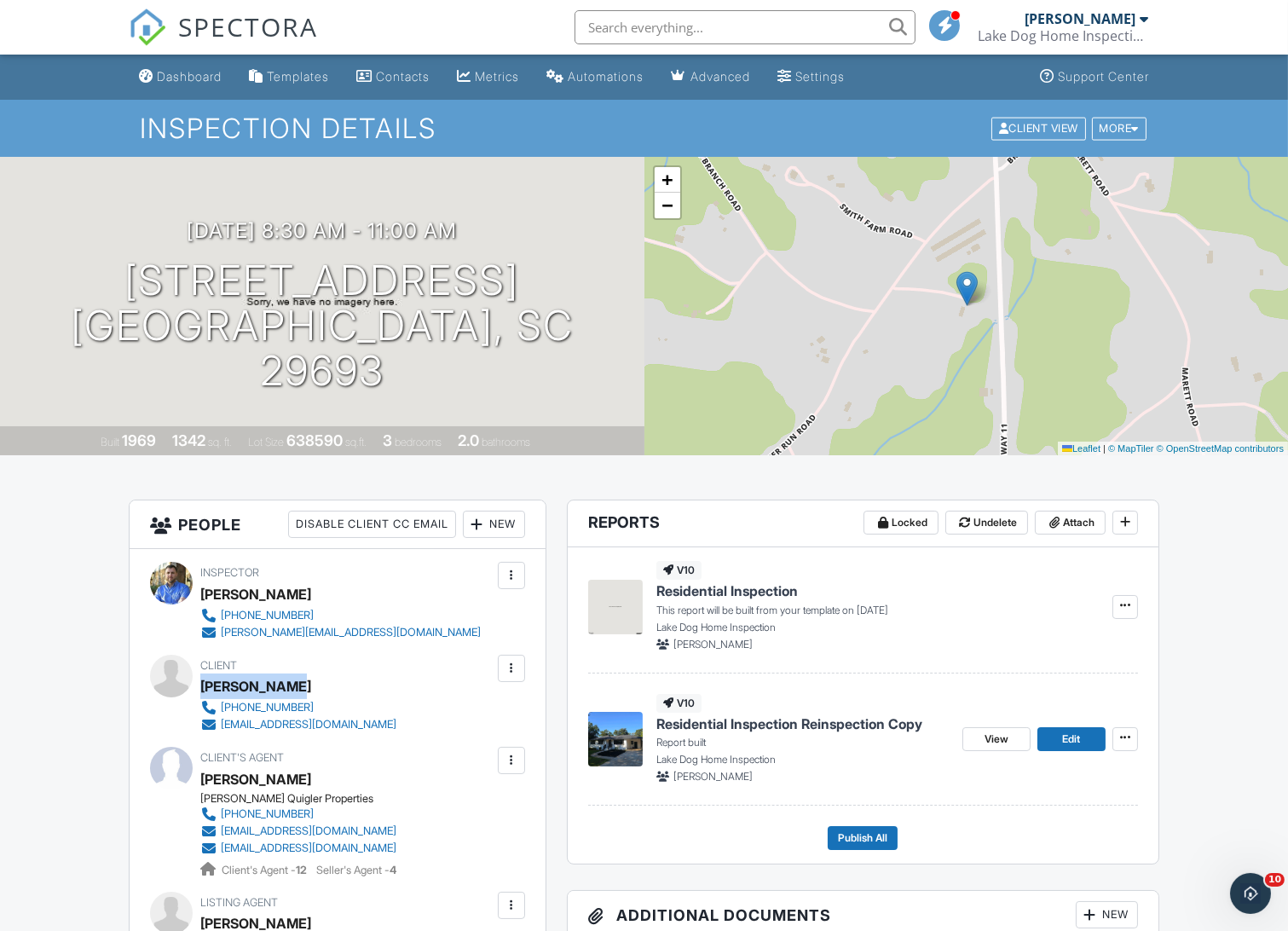
drag, startPoint x: 322, startPoint y: 683, endPoint x: 200, endPoint y: 687, distance: 122.1
click at [200, 687] on div "[PERSON_NAME]" at bounding box center [305, 687] width 210 height 26
copy div "[PERSON_NAME]"
